Goal: Transaction & Acquisition: Download file/media

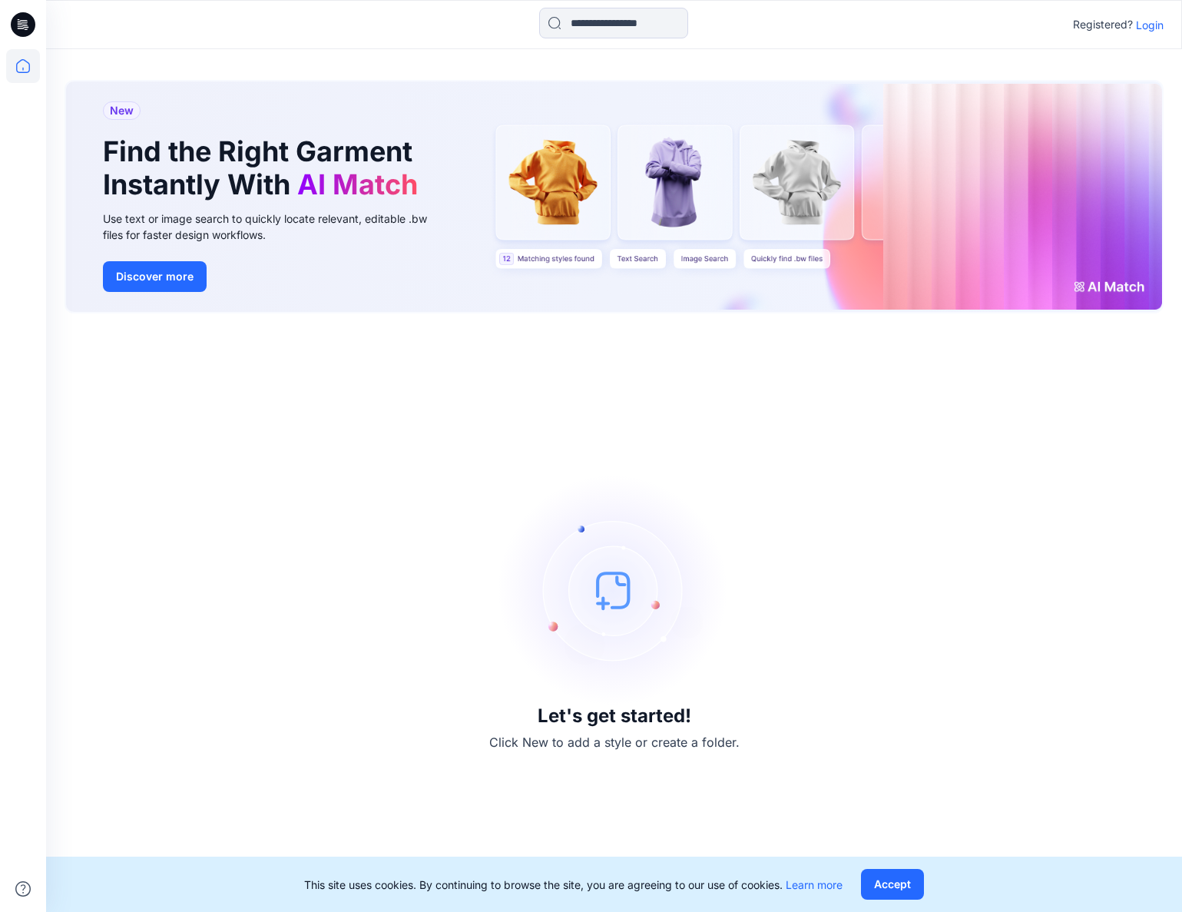
click at [1152, 21] on p "Login" at bounding box center [1150, 25] width 28 height 16
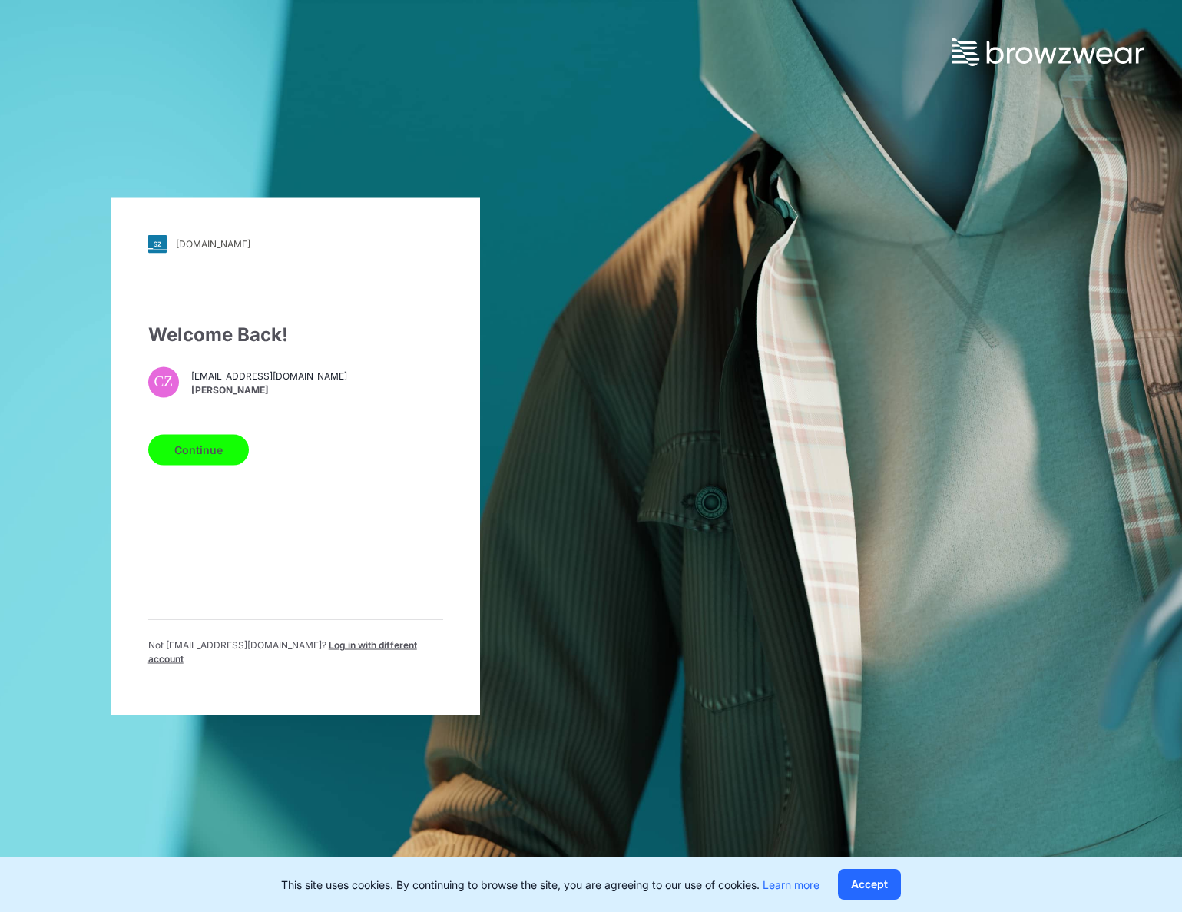
click at [194, 456] on button "Continue" at bounding box center [198, 449] width 101 height 31
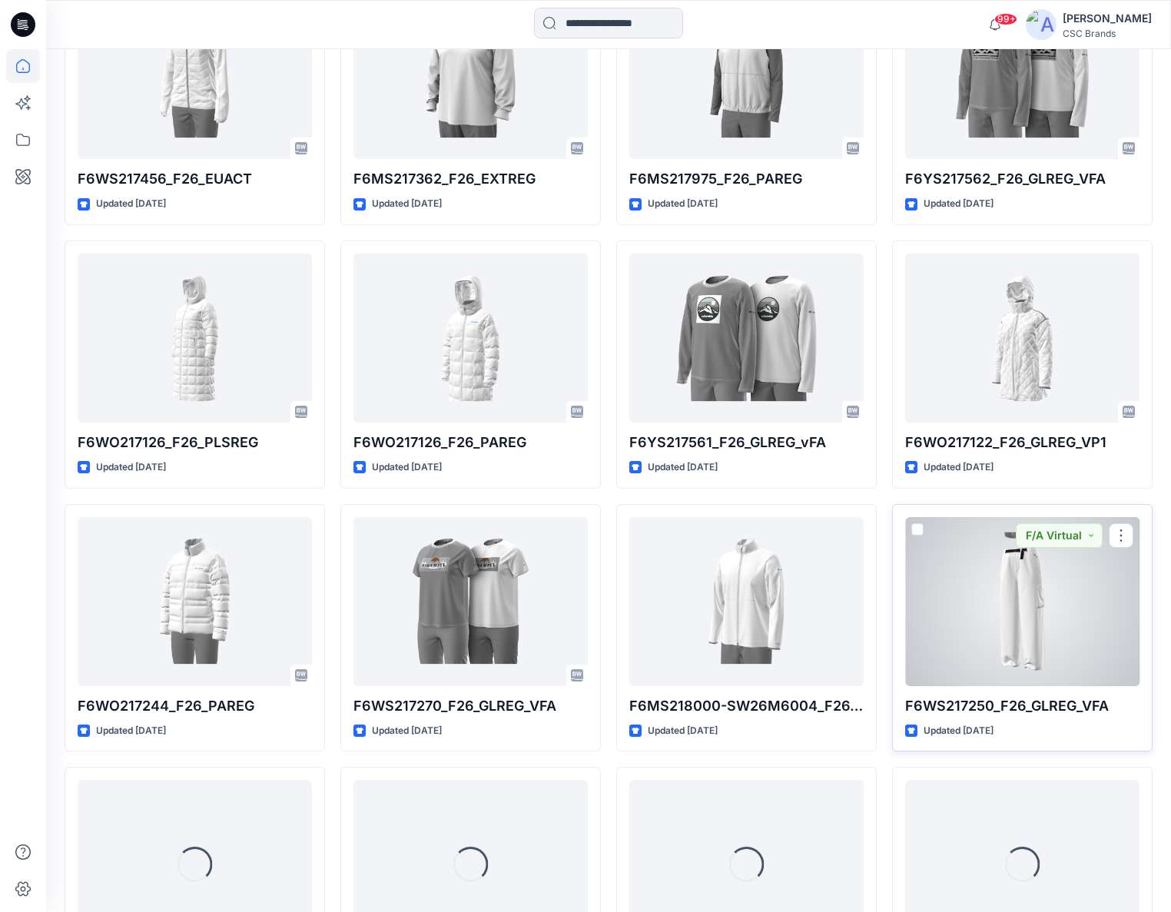
scroll to position [3014, 0]
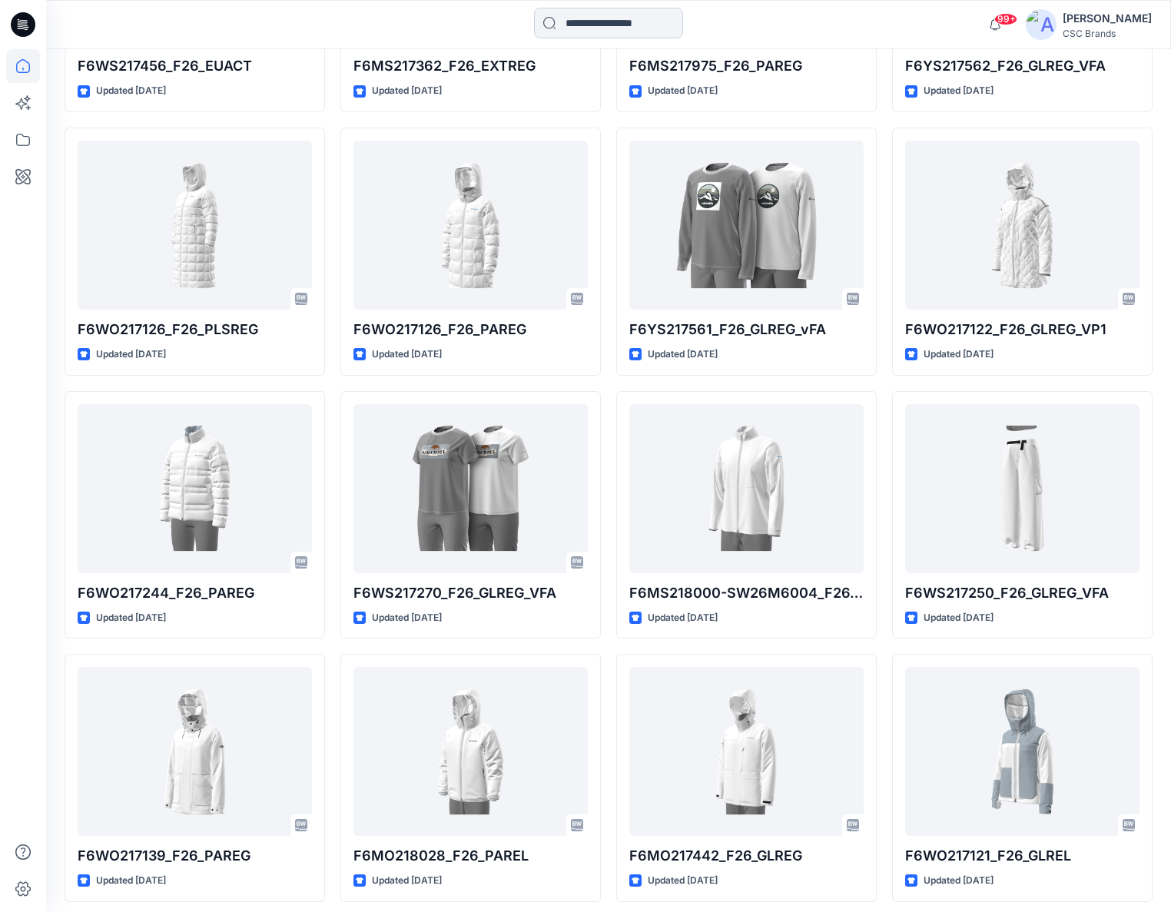
click at [625, 29] on input at bounding box center [608, 23] width 149 height 31
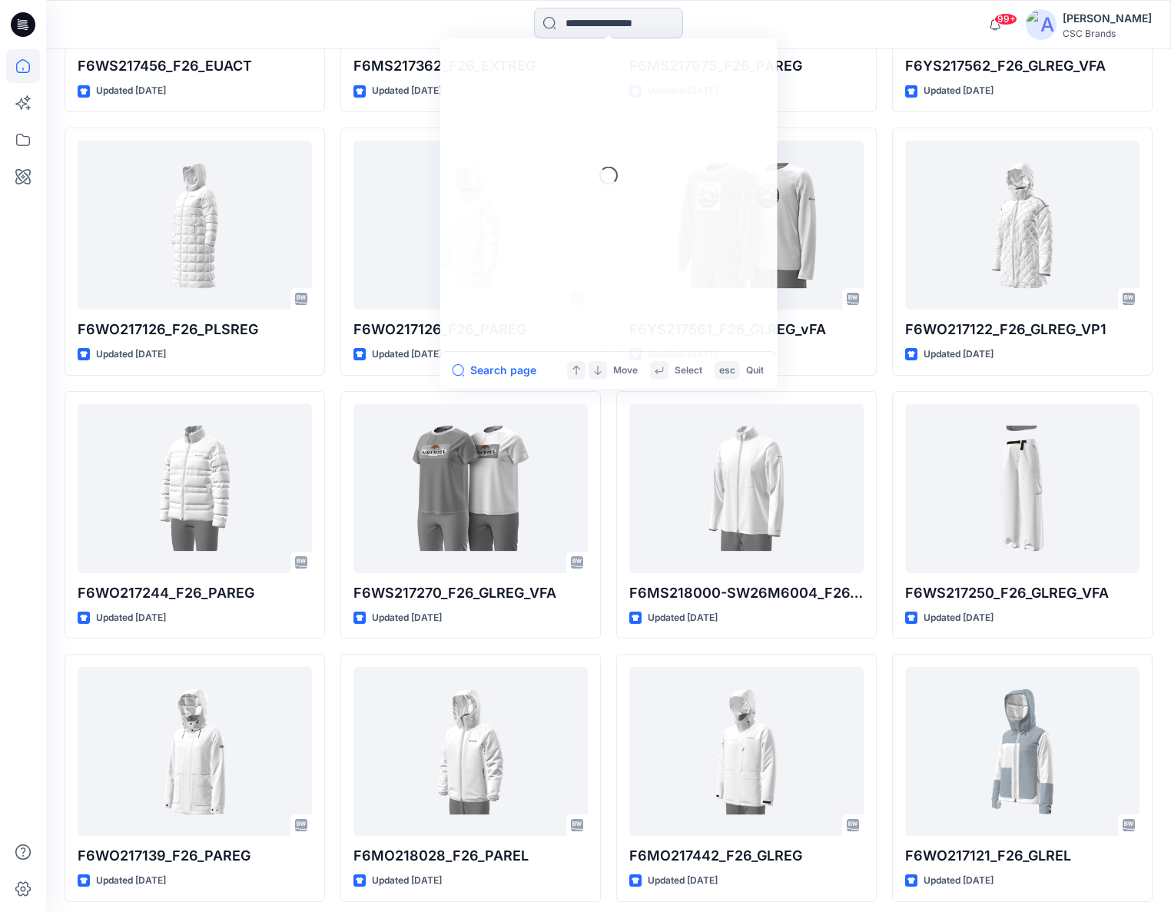
paste input "**********"
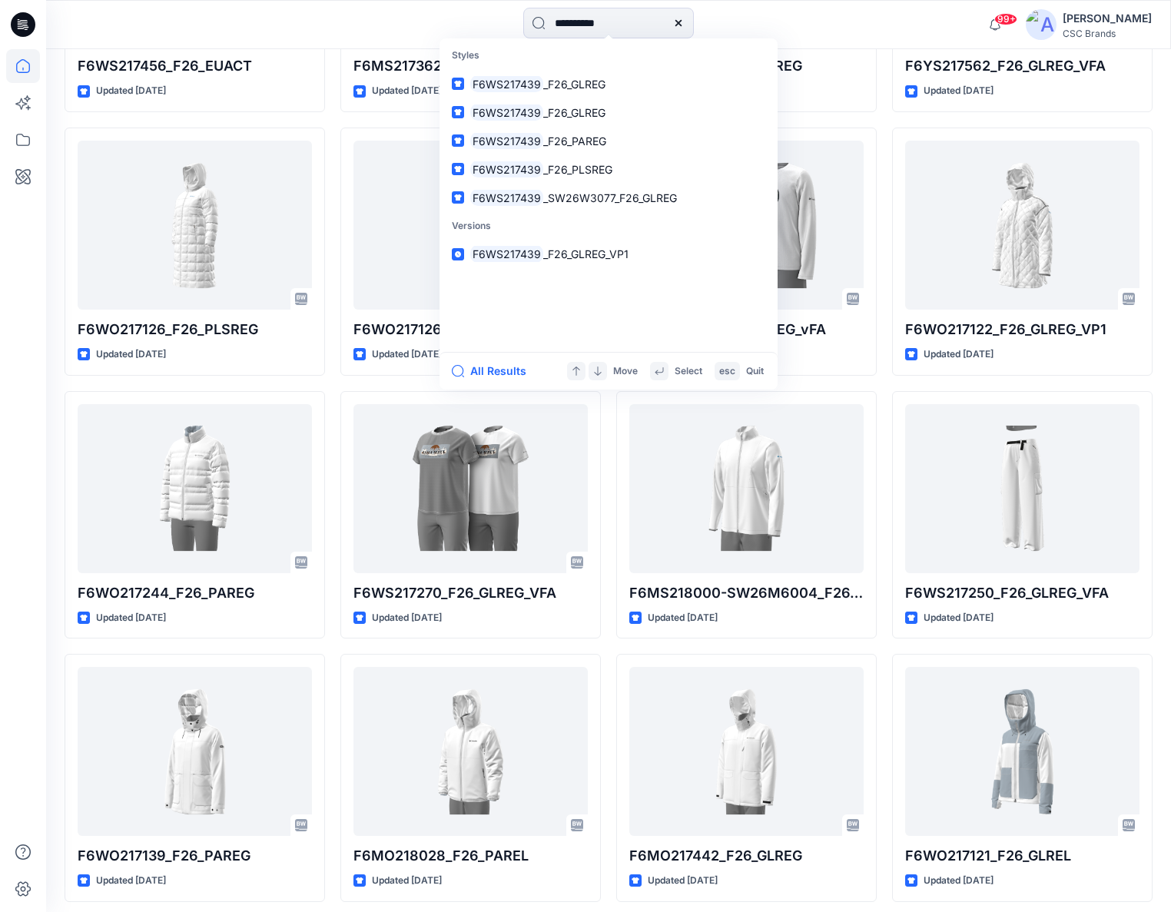
type input "**********"
click at [466, 383] on div "All Results Move Select esc Quit" at bounding box center [608, 371] width 338 height 38
click at [475, 373] on button "All Results" at bounding box center [494, 371] width 85 height 18
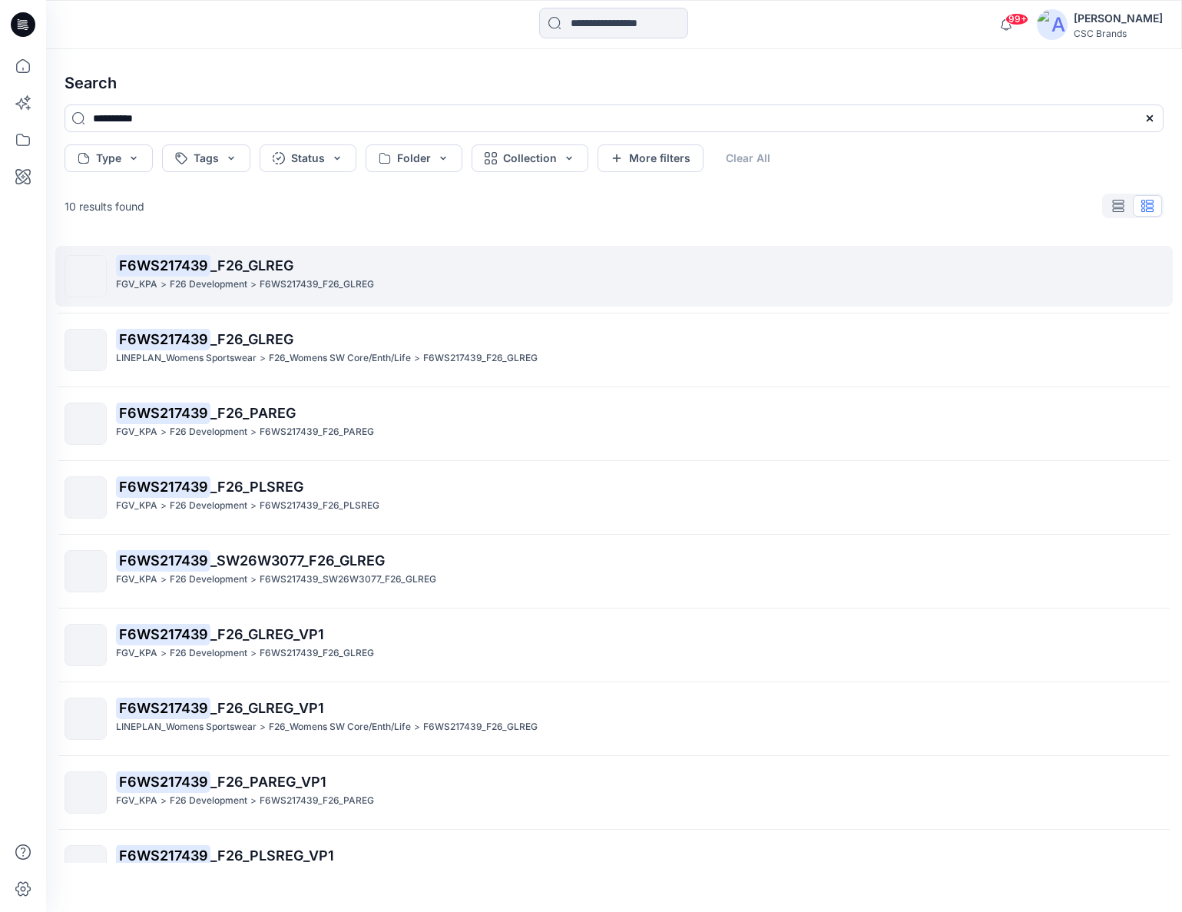
click at [260, 266] on span "_F26_GLREG" at bounding box center [251, 265] width 83 height 16
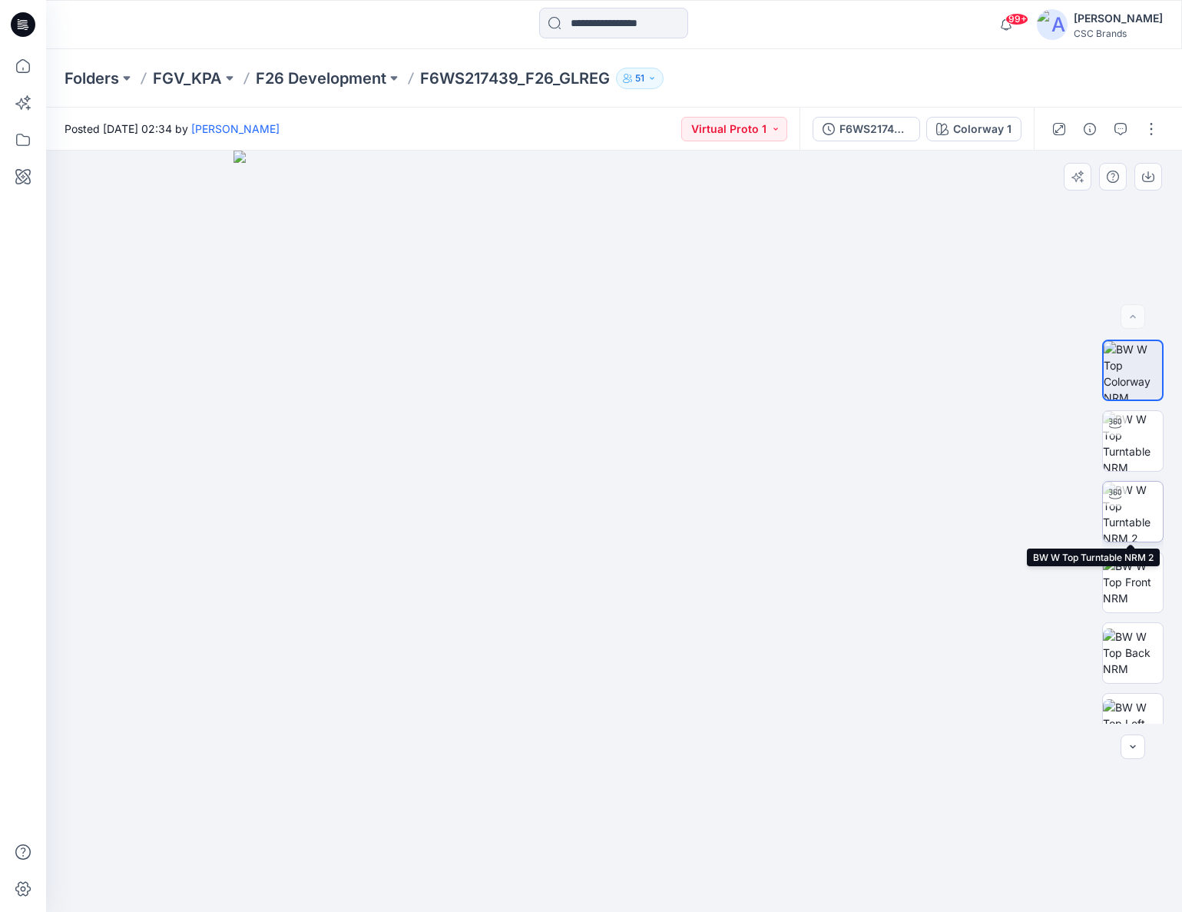
click at [1140, 499] on img at bounding box center [1133, 512] width 60 height 60
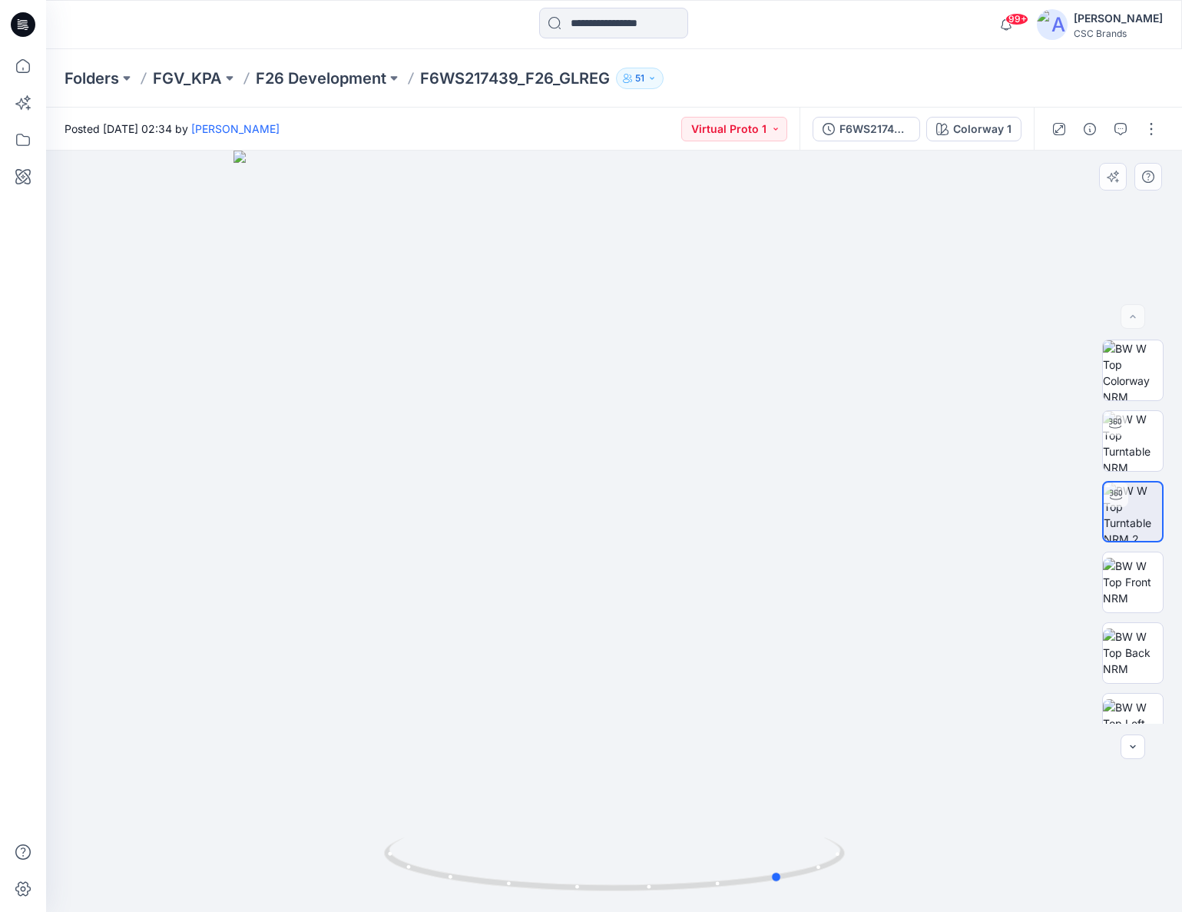
drag, startPoint x: 921, startPoint y: 537, endPoint x: 628, endPoint y: 540, distance: 292.7
click at [628, 540] on div at bounding box center [614, 531] width 1136 height 761
click at [632, 29] on input at bounding box center [613, 23] width 149 height 31
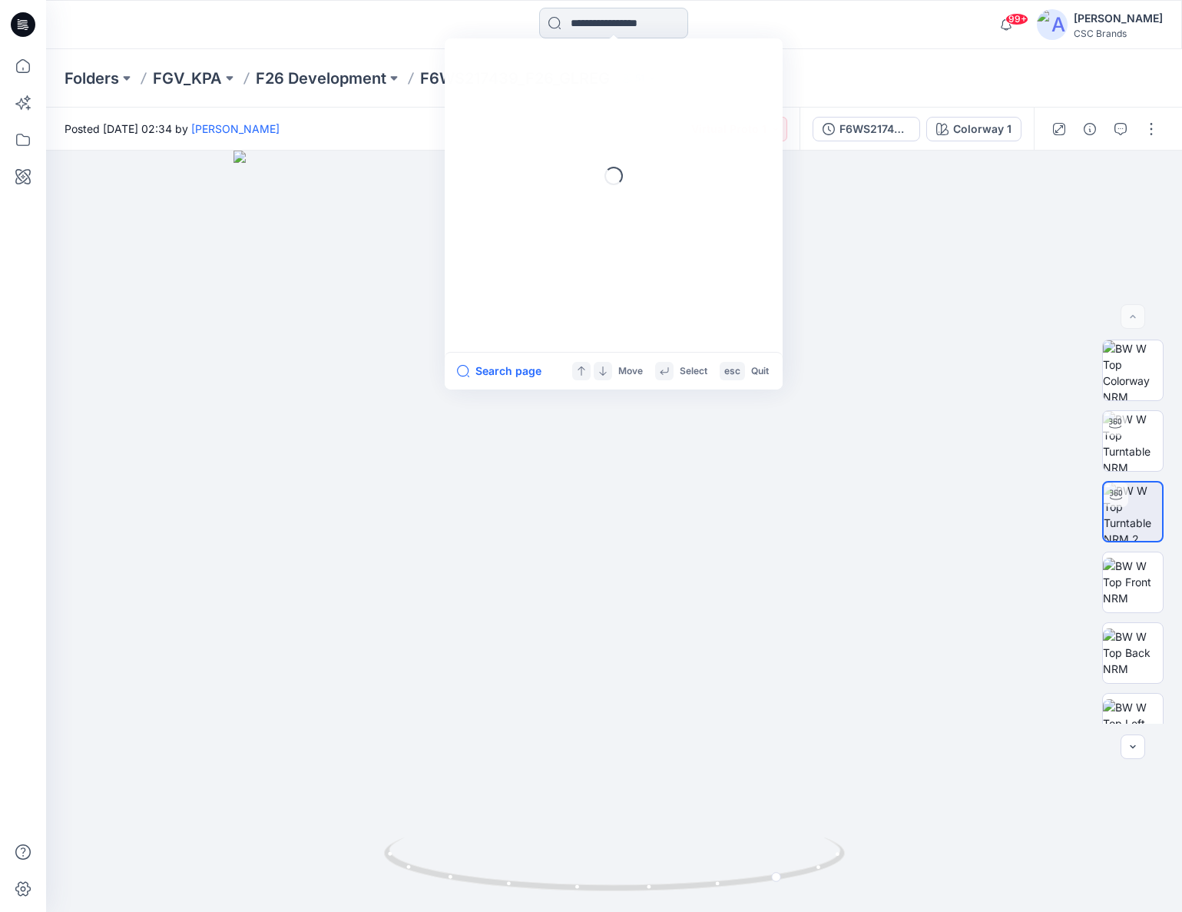
click at [632, 29] on input at bounding box center [613, 23] width 149 height 31
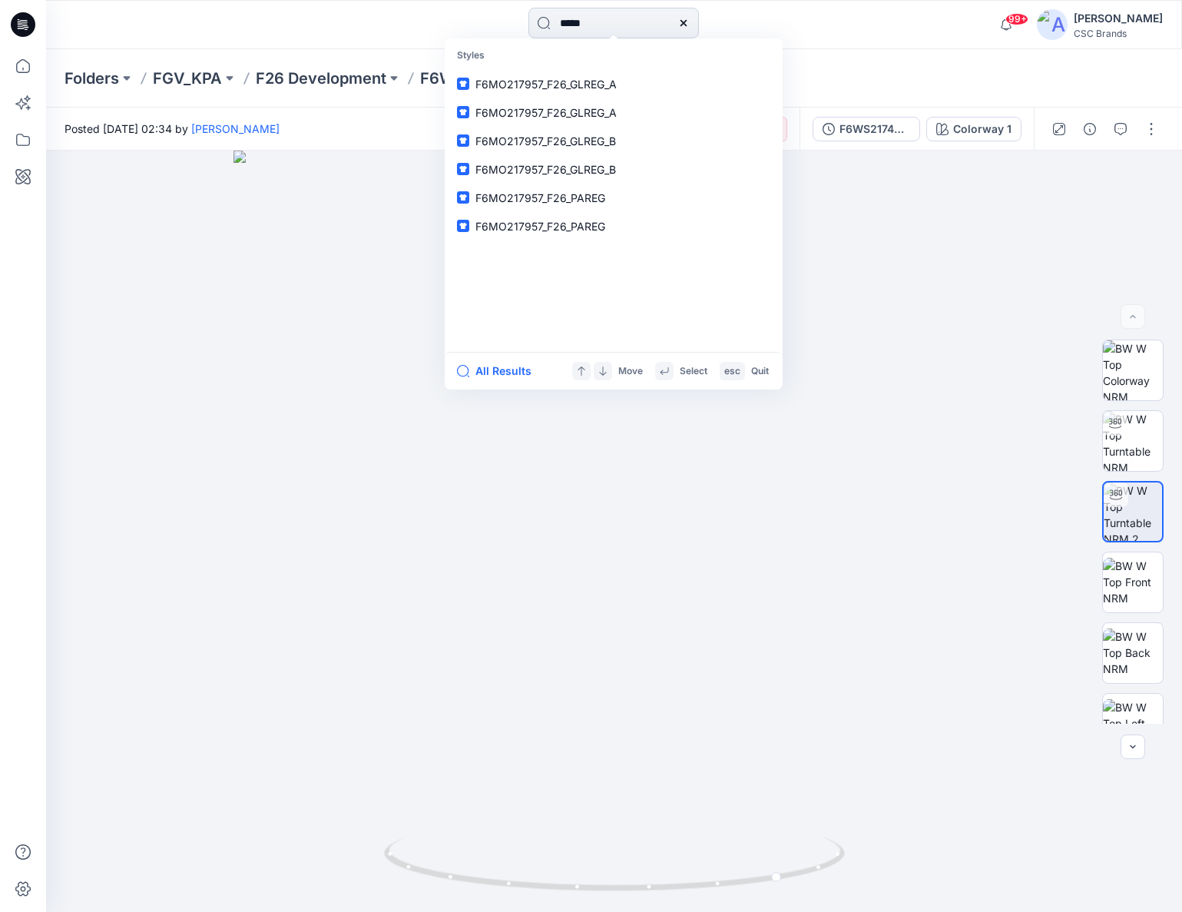
type input "******"
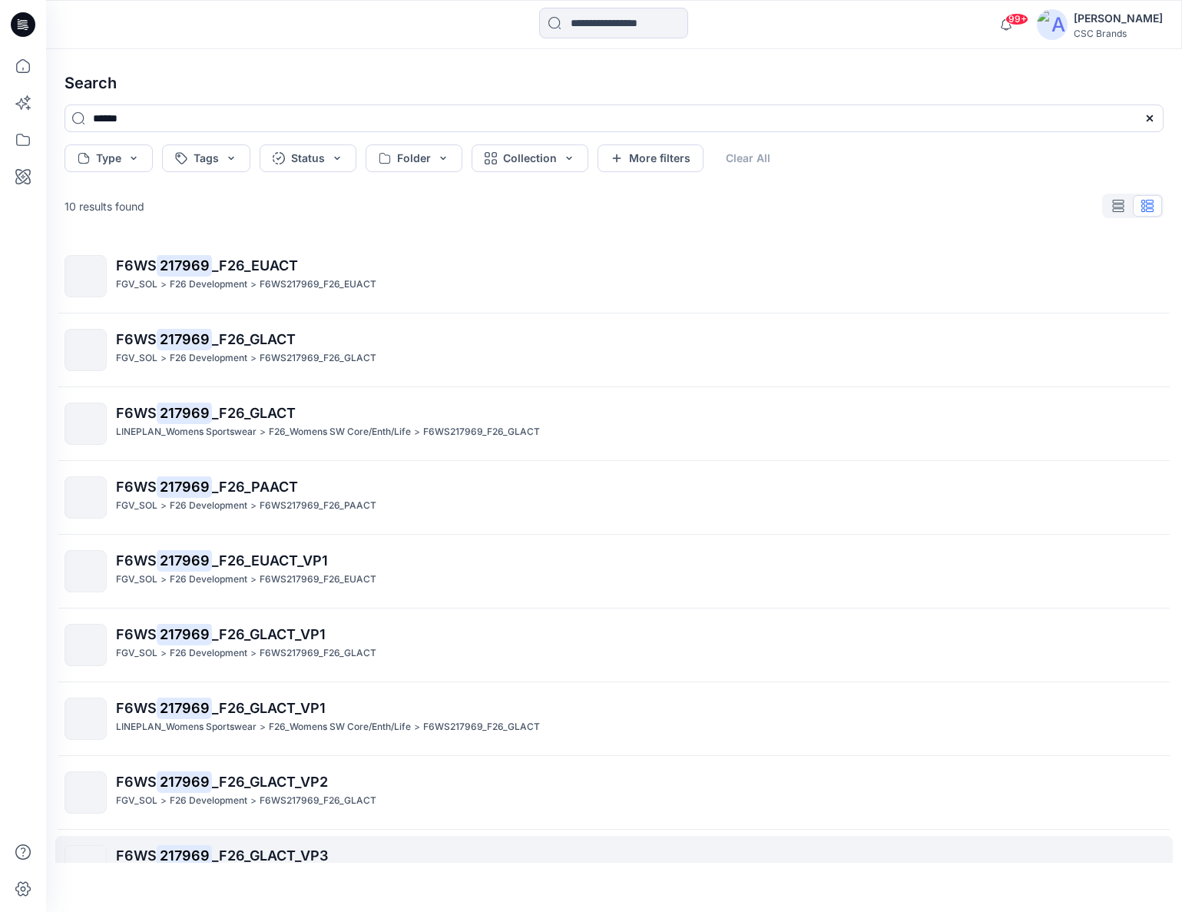
click at [286, 851] on span "_F26_GLACT_VP3" at bounding box center [270, 855] width 116 height 16
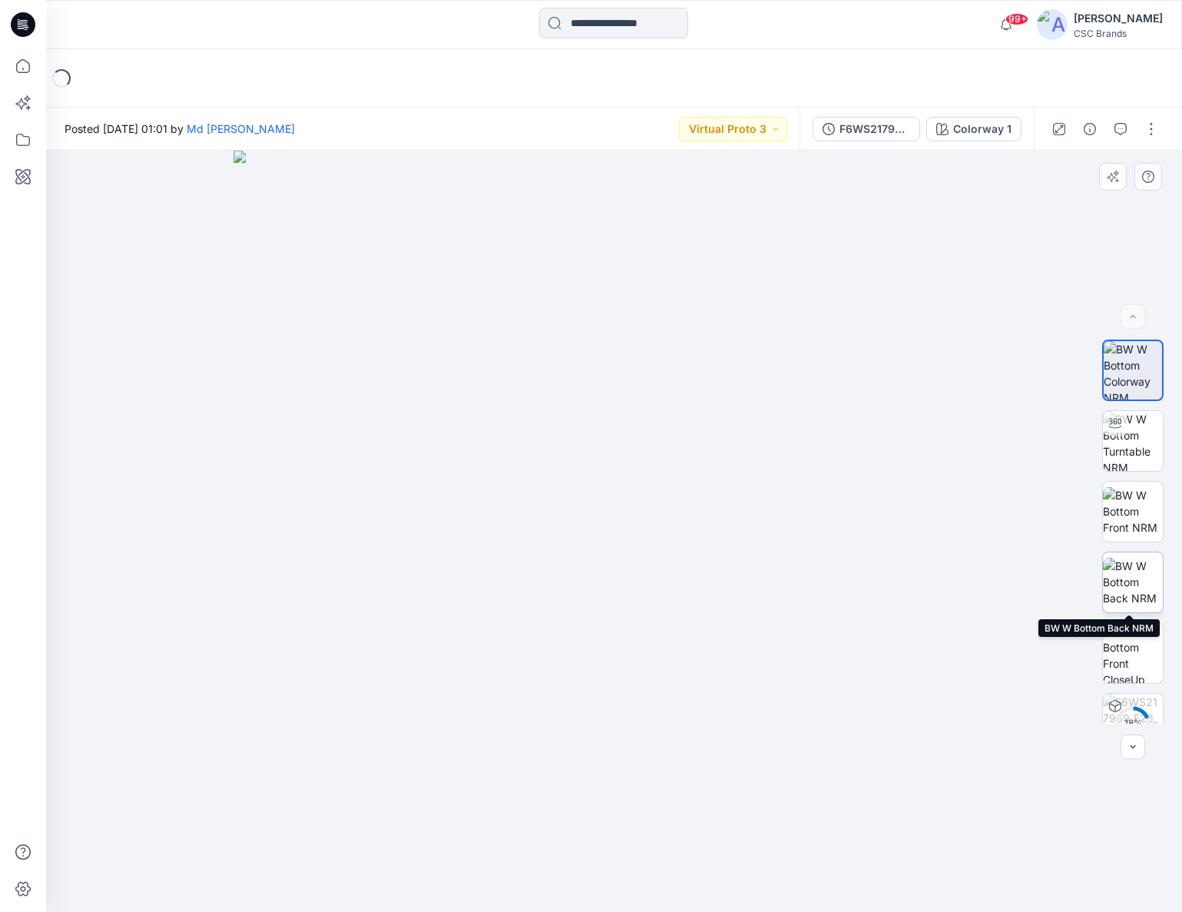
click at [1144, 578] on img at bounding box center [1133, 582] width 60 height 48
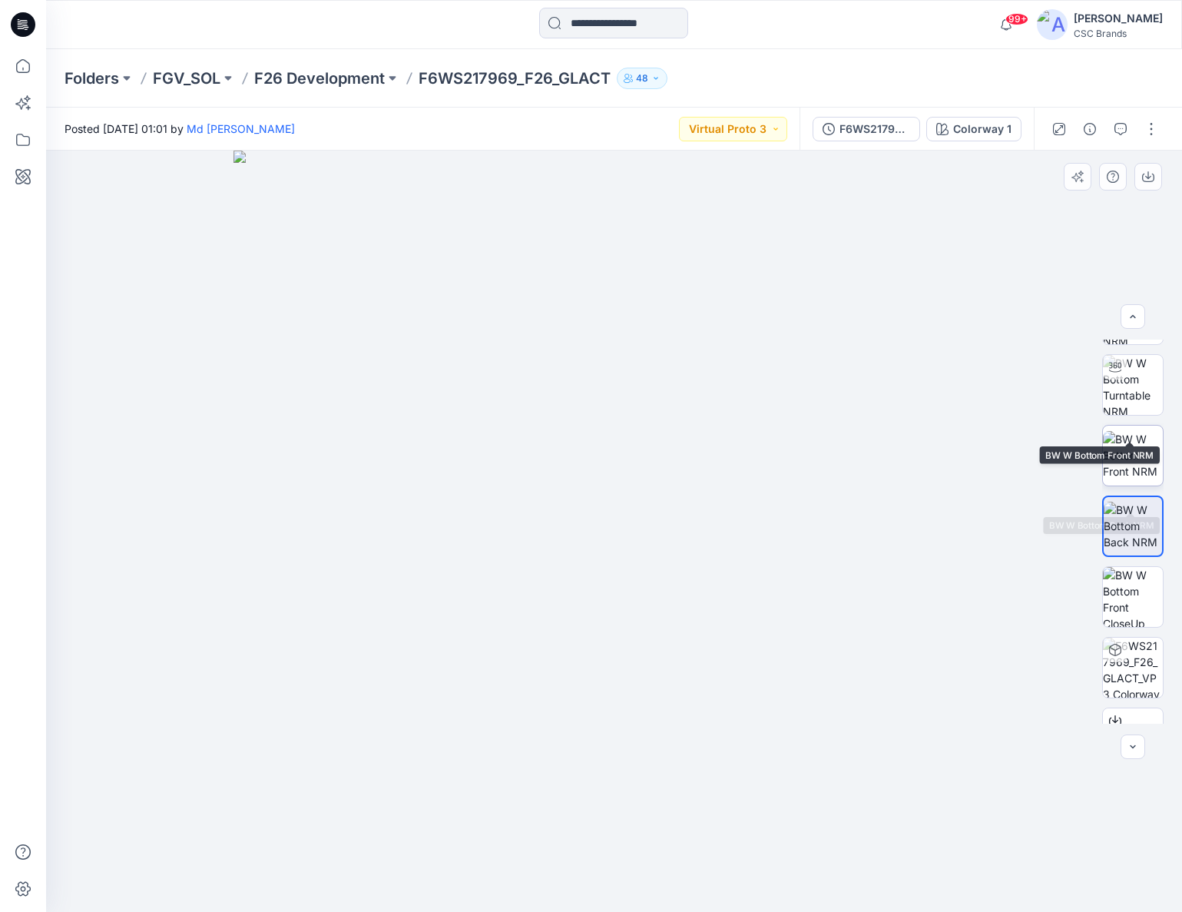
scroll to position [110, 0]
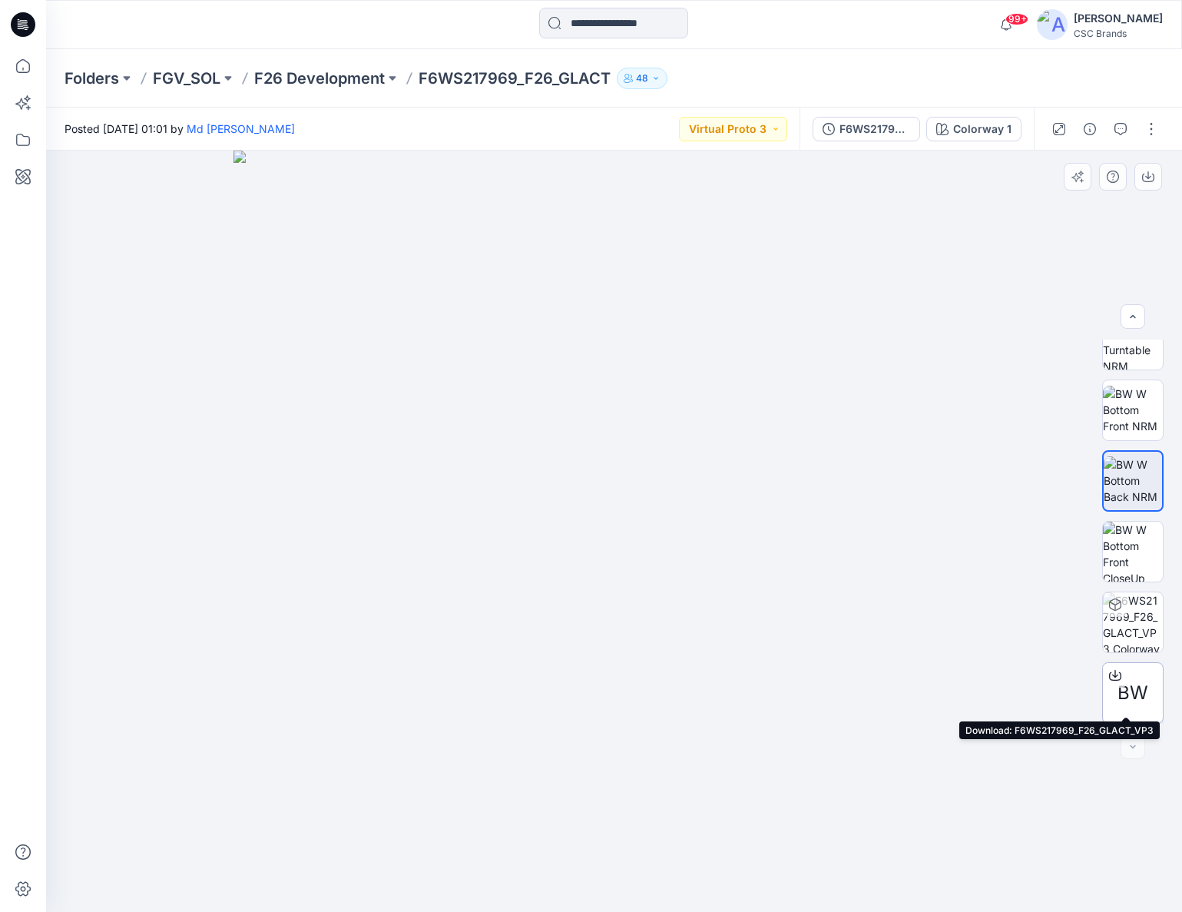
click at [1135, 681] on span "BW" at bounding box center [1133, 693] width 31 height 28
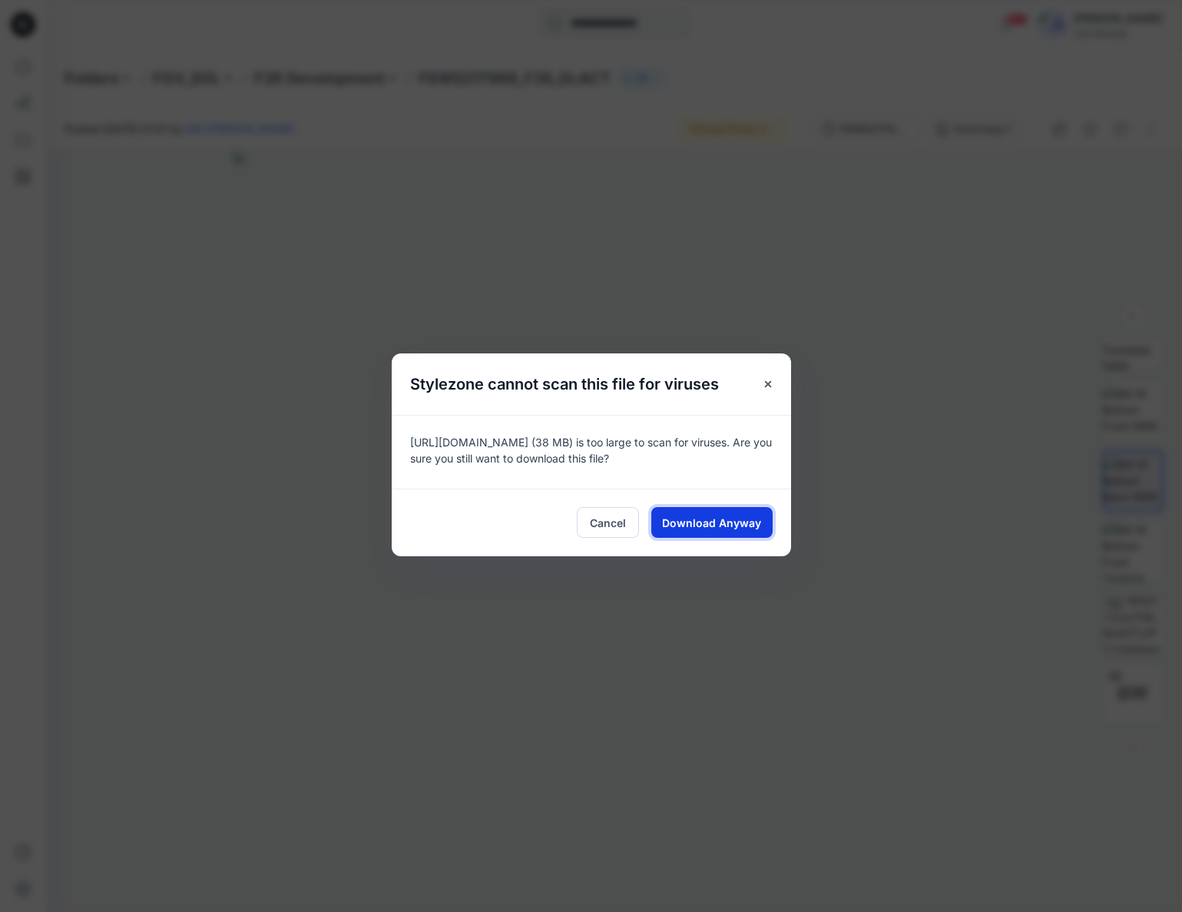
click at [688, 531] on button "Download Anyway" at bounding box center [711, 522] width 121 height 31
